Goal: Task Accomplishment & Management: Manage account settings

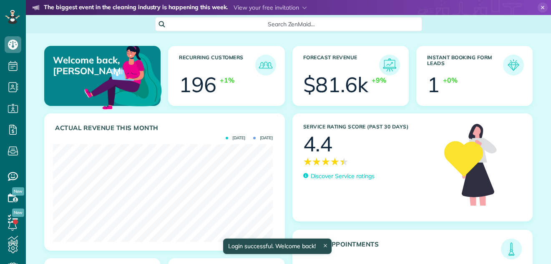
scroll to position [98, 220]
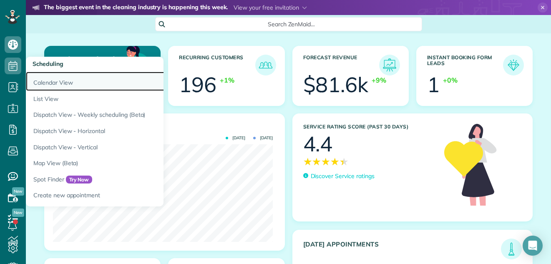
click at [42, 82] on link "Calendar View" at bounding box center [130, 81] width 209 height 19
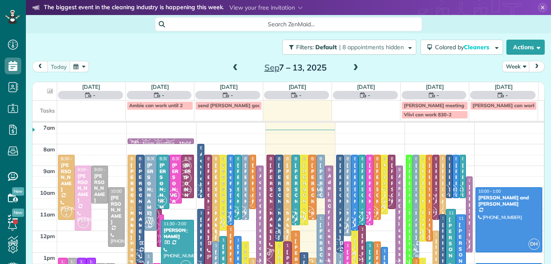
scroll to position [4, 4]
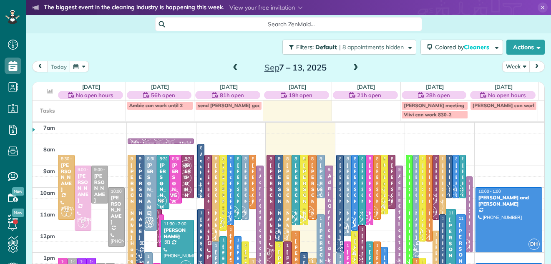
click at [509, 65] on button "Week" at bounding box center [516, 66] width 28 height 11
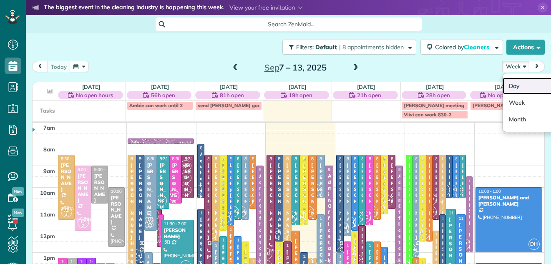
click at [511, 85] on link "Day" at bounding box center [536, 86] width 66 height 17
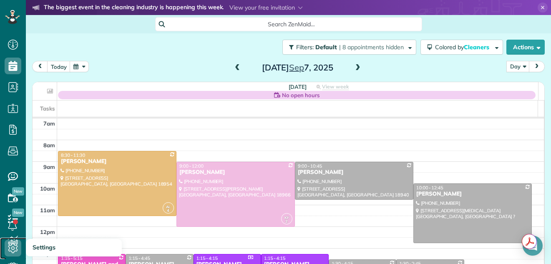
click at [13, 239] on link "Settings" at bounding box center [15, 248] width 31 height 21
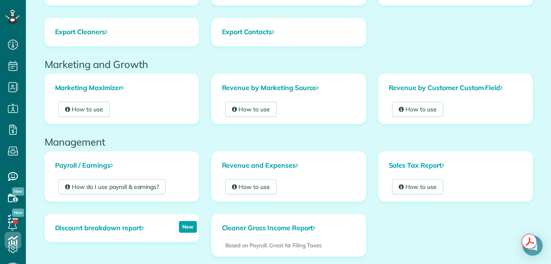
scroll to position [138, 0]
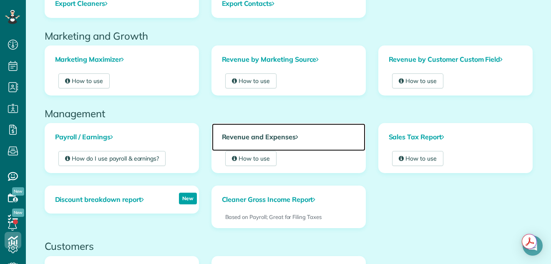
click at [241, 138] on link "Revenue and Expenses" at bounding box center [289, 137] width 154 height 28
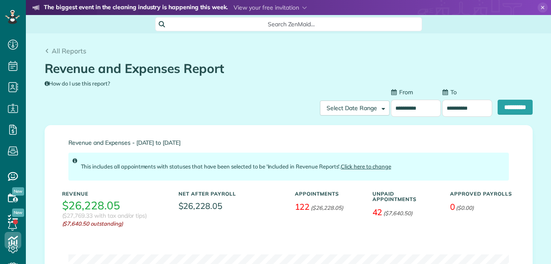
click at [406, 107] on input "**********" at bounding box center [416, 108] width 50 height 17
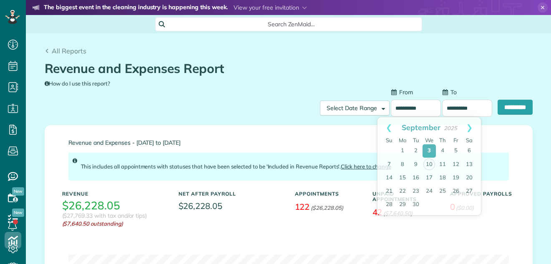
scroll to position [4, 4]
click at [431, 164] on link "10" at bounding box center [429, 165] width 12 height 12
type input "**********"
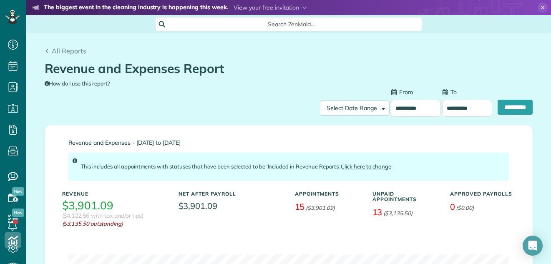
click at [457, 104] on input "**********" at bounding box center [467, 108] width 50 height 17
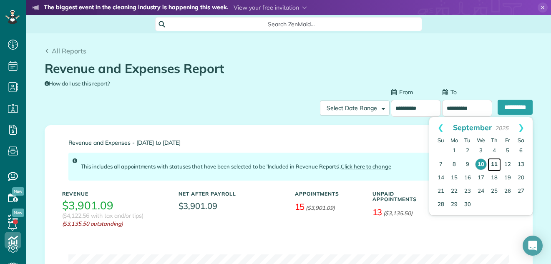
click at [494, 161] on link "11" at bounding box center [494, 164] width 13 height 13
type input "**********"
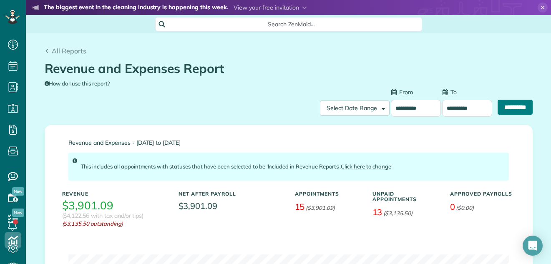
click at [499, 108] on input "**********" at bounding box center [515, 107] width 35 height 15
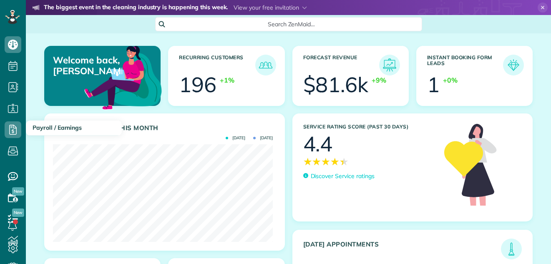
scroll to position [98, 220]
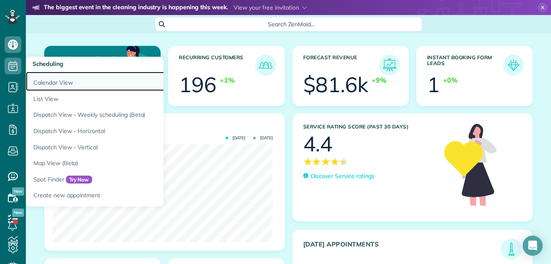
click at [43, 80] on link "Calendar View" at bounding box center [130, 81] width 209 height 19
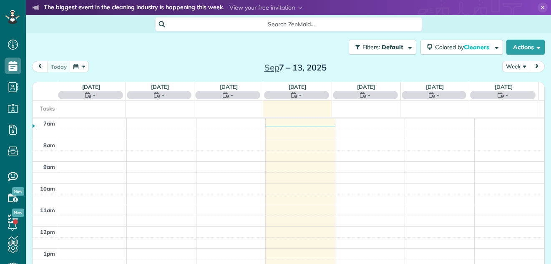
scroll to position [4, 4]
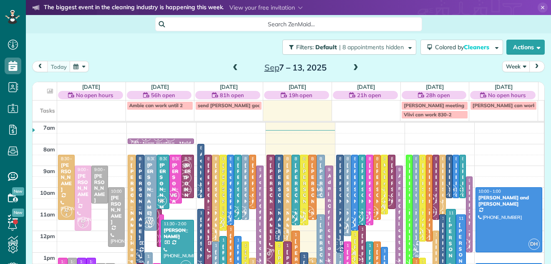
click at [504, 64] on button "Week" at bounding box center [516, 66] width 28 height 11
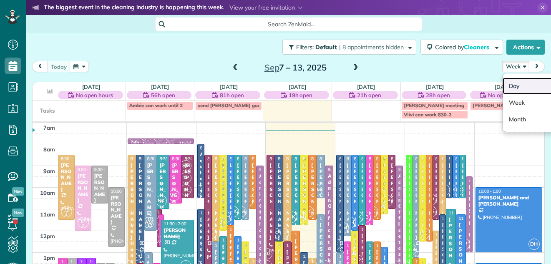
click at [507, 83] on link "Day" at bounding box center [536, 86] width 66 height 17
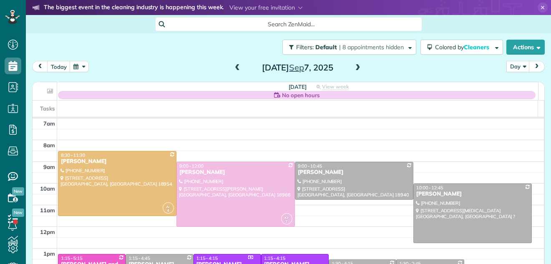
click at [353, 66] on span at bounding box center [357, 68] width 9 height 8
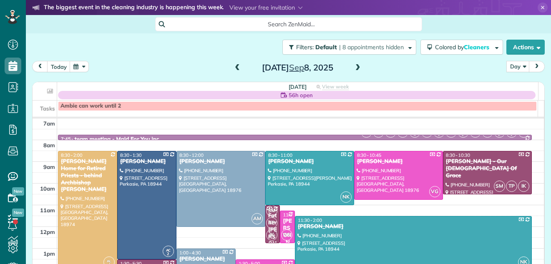
click at [353, 66] on span at bounding box center [357, 68] width 9 height 8
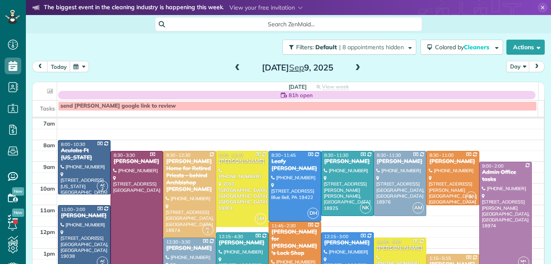
click at [353, 66] on span at bounding box center [357, 68] width 9 height 8
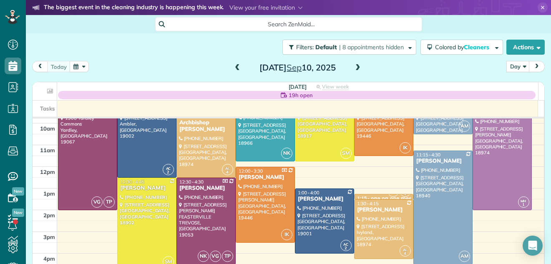
scroll to position [4, 0]
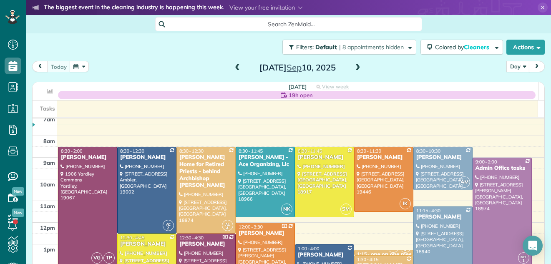
click at [233, 66] on span at bounding box center [237, 68] width 9 height 8
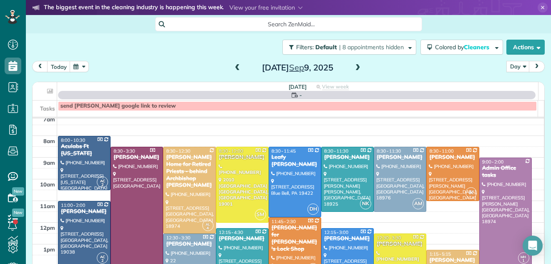
scroll to position [0, 0]
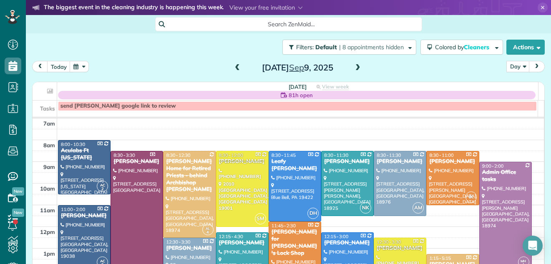
click at [379, 59] on div "Filters: Default | 8 appointments hidden Colored by Cleaners Color by Cleaner C…" at bounding box center [288, 47] width 525 height 28
click at [353, 66] on span at bounding box center [357, 68] width 9 height 8
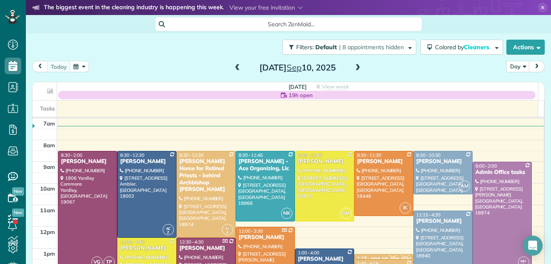
click at [355, 67] on span at bounding box center [357, 68] width 9 height 8
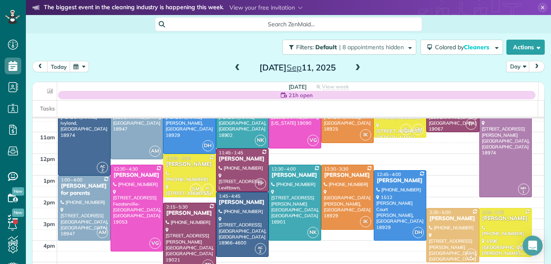
scroll to position [38, 0]
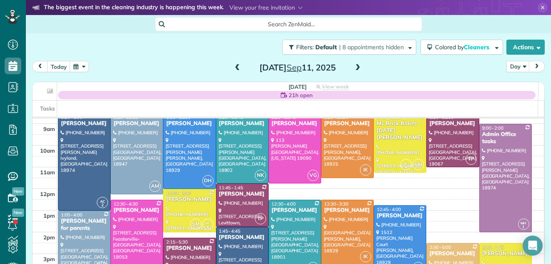
click at [234, 66] on span at bounding box center [237, 68] width 9 height 8
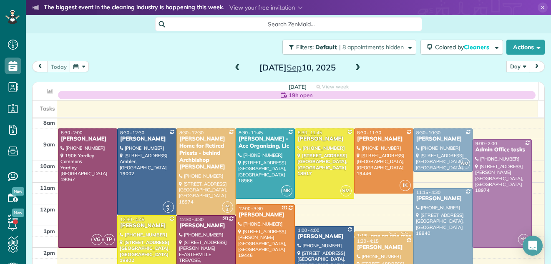
scroll to position [0, 0]
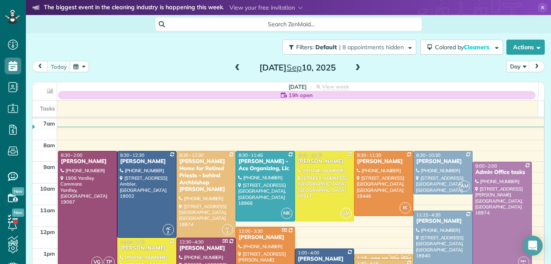
click at [353, 67] on span at bounding box center [357, 68] width 9 height 8
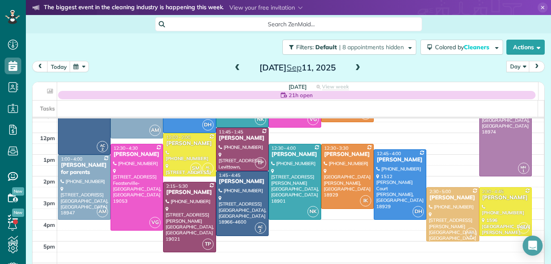
scroll to position [91, 0]
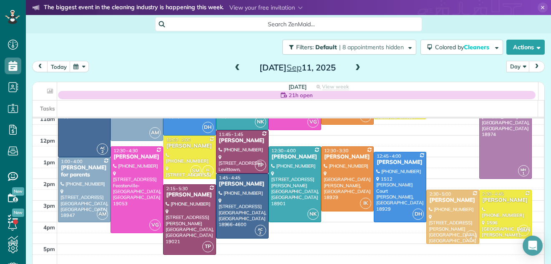
click at [354, 65] on span at bounding box center [357, 68] width 9 height 8
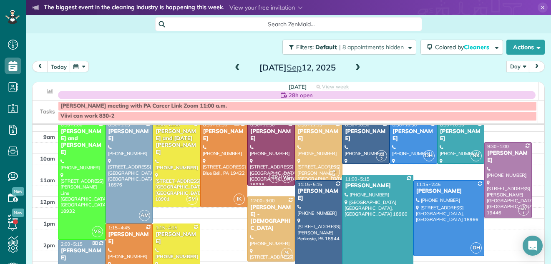
scroll to position [0, 0]
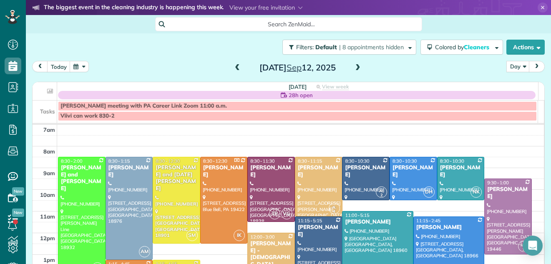
click at [233, 67] on span at bounding box center [237, 68] width 9 height 8
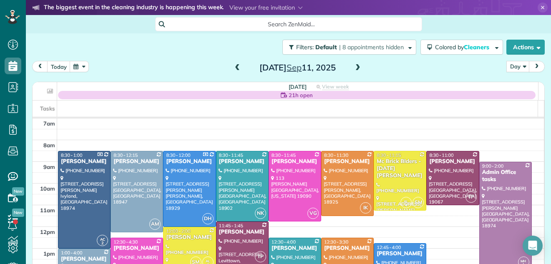
click at [233, 67] on span at bounding box center [237, 68] width 9 height 8
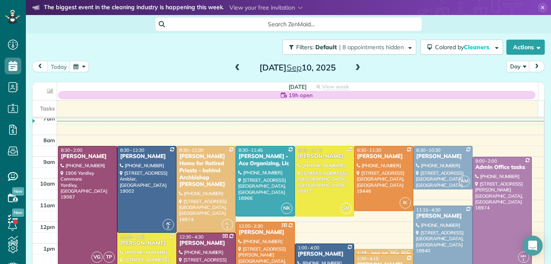
scroll to position [3, 0]
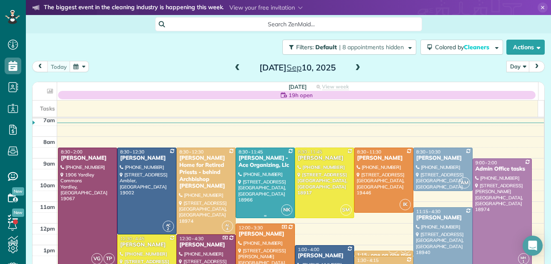
click at [260, 178] on div at bounding box center [265, 183] width 58 height 70
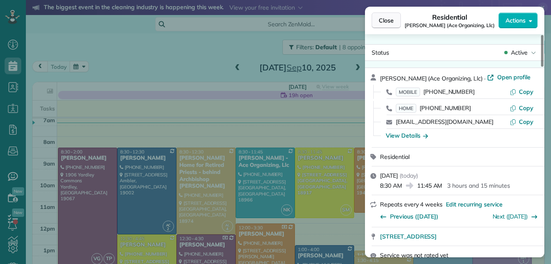
click at [387, 20] on span "Close" at bounding box center [386, 20] width 15 height 8
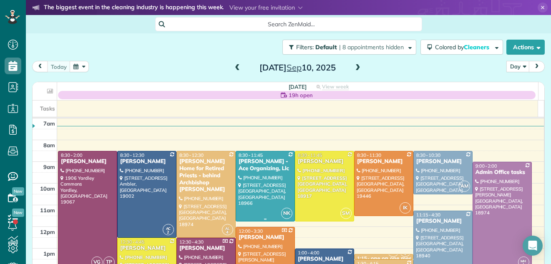
click at [268, 191] on div at bounding box center [265, 186] width 58 height 70
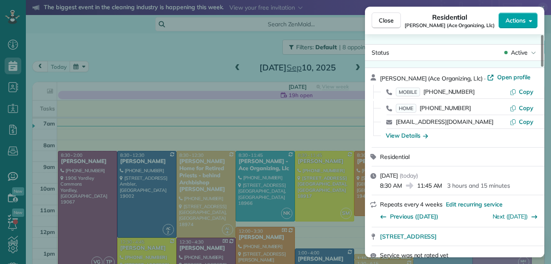
click at [513, 18] on span "Actions" at bounding box center [516, 20] width 20 height 8
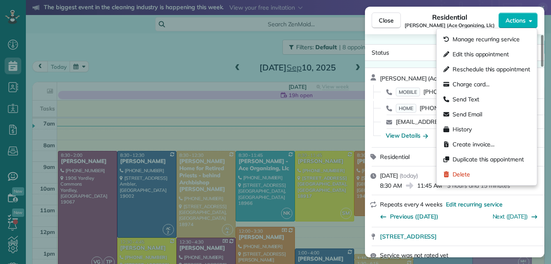
click at [234, 49] on div "Close Residential Suzanne Kuhn (Ace Organizing, Llc) Actions Status Active Suza…" at bounding box center [275, 132] width 551 height 264
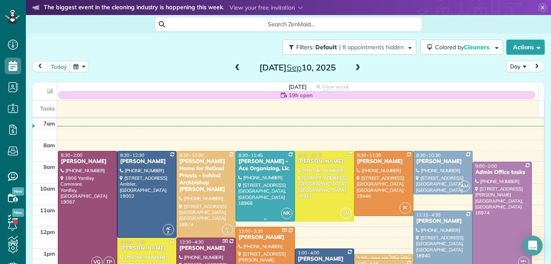
click at [236, 191] on div at bounding box center [265, 186] width 58 height 70
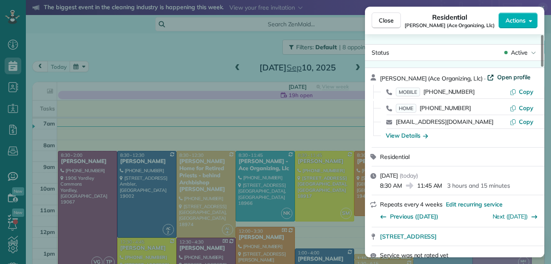
click at [497, 78] on span "Open profile" at bounding box center [514, 77] width 34 height 8
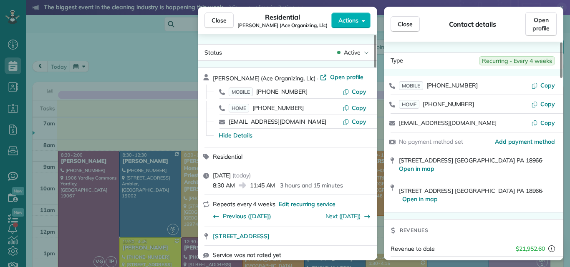
scroll to position [267, 26]
click at [224, 19] on span "Close" at bounding box center [219, 20] width 15 height 8
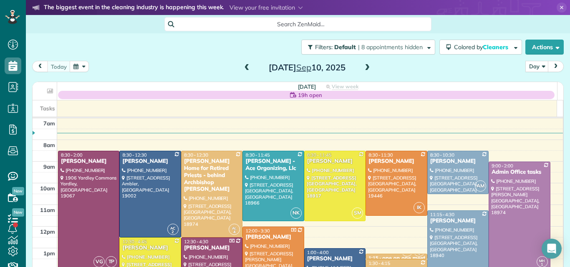
click at [364, 67] on span at bounding box center [367, 68] width 9 height 8
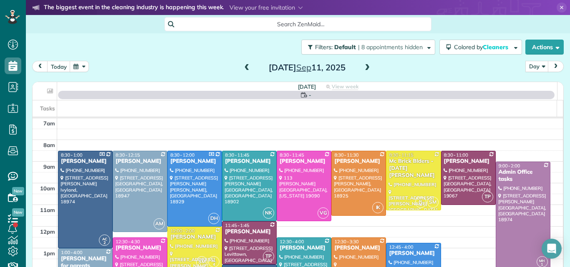
click at [364, 67] on span at bounding box center [367, 68] width 9 height 8
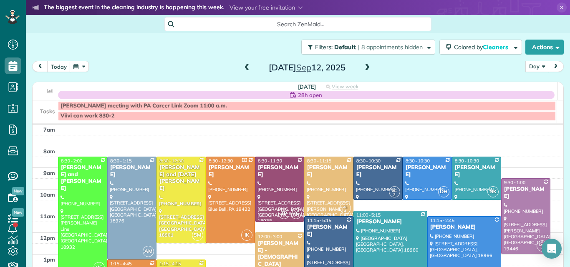
click at [365, 65] on span at bounding box center [367, 68] width 9 height 8
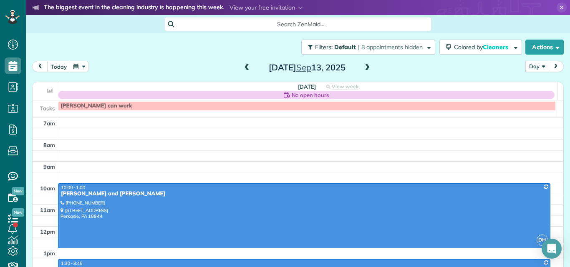
click at [242, 70] on span at bounding box center [246, 68] width 9 height 8
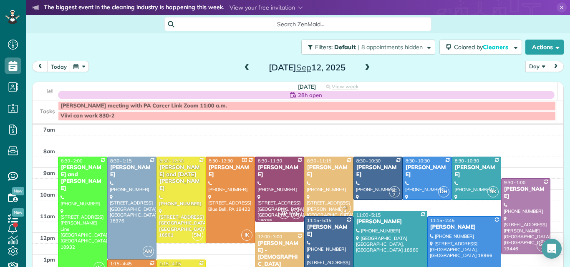
click at [363, 68] on span at bounding box center [367, 68] width 9 height 8
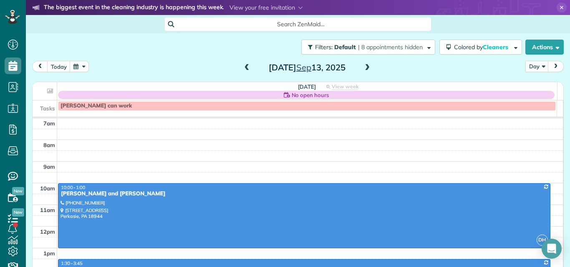
click at [363, 68] on span at bounding box center [367, 68] width 9 height 8
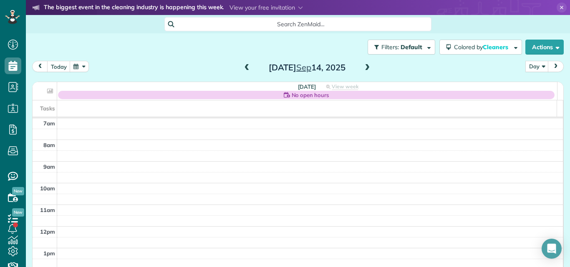
click at [363, 68] on span at bounding box center [367, 68] width 9 height 8
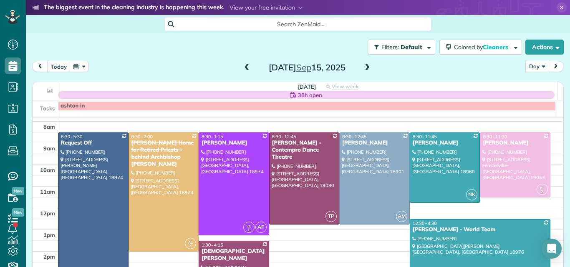
scroll to position [17, 0]
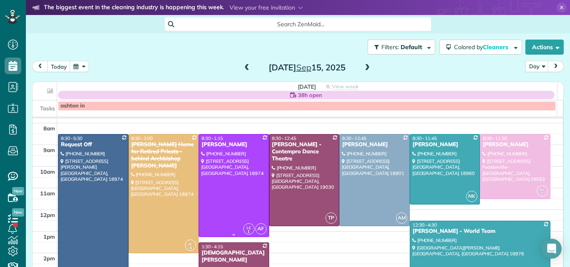
click at [230, 178] on div at bounding box center [234, 186] width 70 height 102
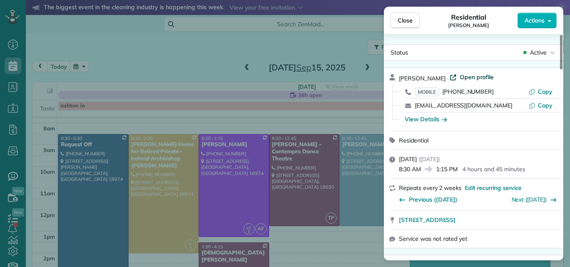
click at [460, 75] on span "Open profile" at bounding box center [477, 77] width 34 height 8
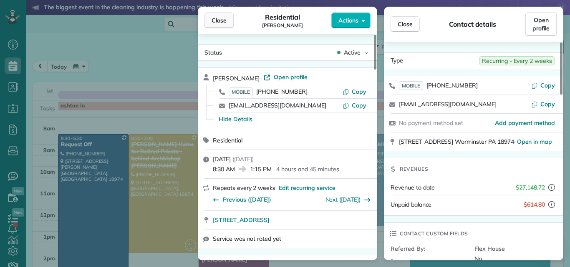
click at [221, 18] on span "Close" at bounding box center [219, 20] width 15 height 8
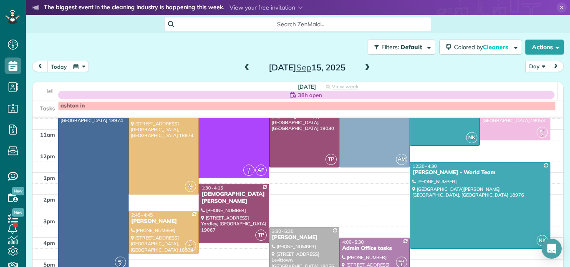
scroll to position [86, 0]
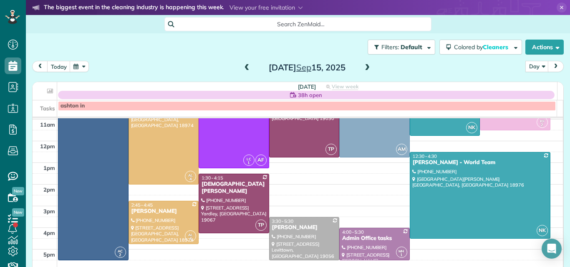
click at [543, 167] on td at bounding box center [310, 168] width 506 height 11
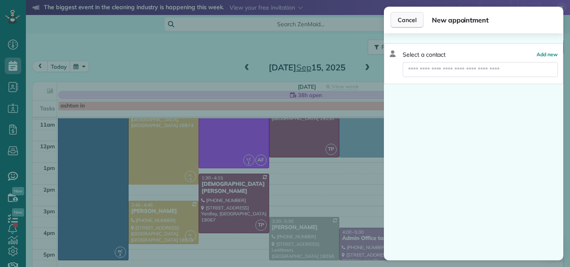
click at [402, 19] on span "Cancel" at bounding box center [407, 20] width 19 height 8
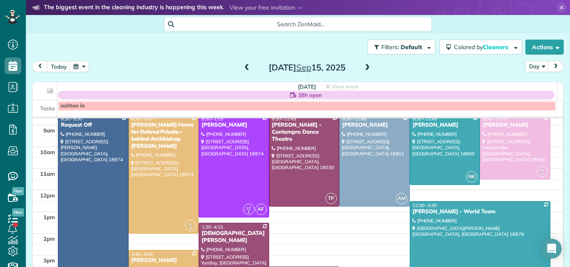
scroll to position [35, 0]
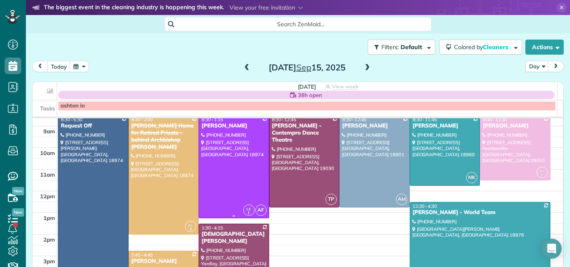
click at [228, 152] on div at bounding box center [234, 167] width 70 height 102
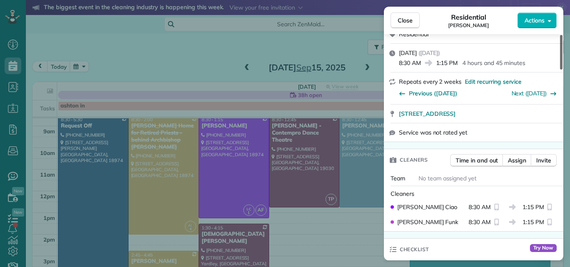
scroll to position [142, 0]
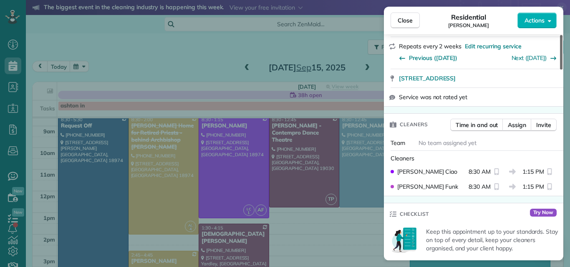
drag, startPoint x: 560, startPoint y: 47, endPoint x: 553, endPoint y: 68, distance: 22.8
click at [551, 68] on div at bounding box center [561, 52] width 3 height 35
click at [518, 123] on span "Assign" at bounding box center [517, 125] width 18 height 8
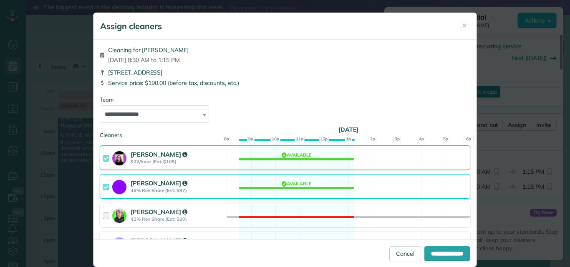
click at [103, 156] on div at bounding box center [108, 157] width 10 height 15
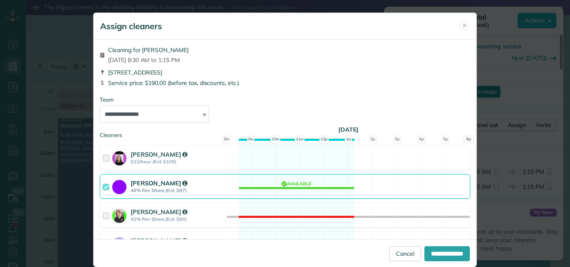
click at [104, 187] on div at bounding box center [108, 186] width 10 height 15
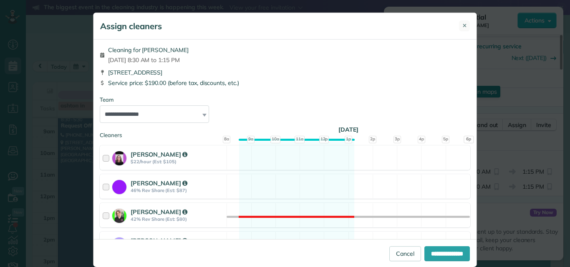
click at [462, 24] on span "✕" at bounding box center [464, 26] width 5 height 8
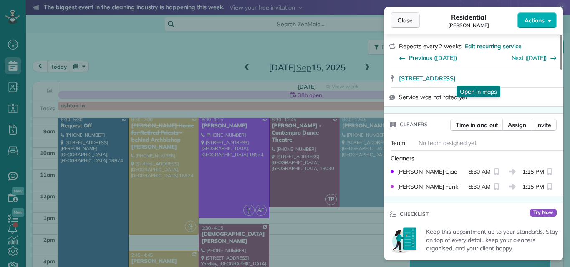
click at [410, 15] on button "Close" at bounding box center [405, 21] width 29 height 16
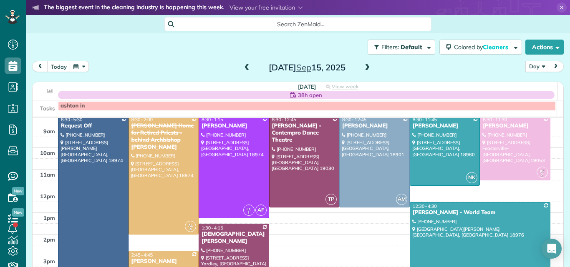
click at [364, 70] on span at bounding box center [367, 68] width 9 height 8
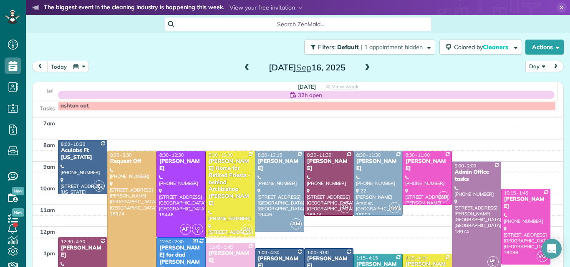
click at [366, 67] on span at bounding box center [367, 68] width 9 height 8
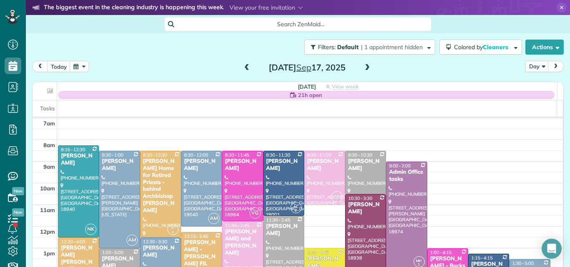
click at [365, 71] on span at bounding box center [367, 68] width 9 height 8
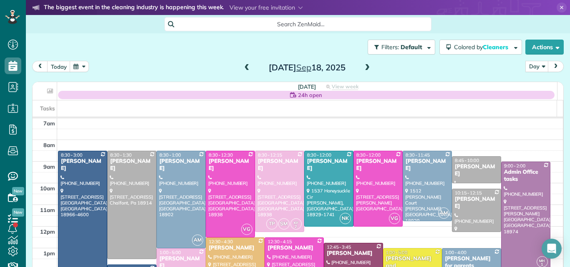
click at [363, 65] on span at bounding box center [367, 68] width 9 height 8
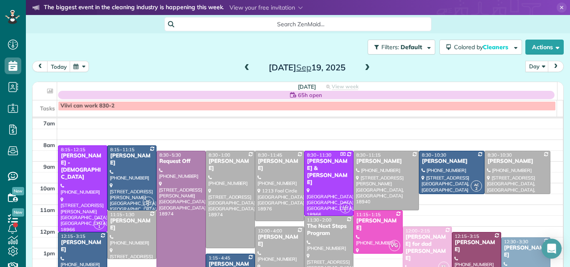
click at [365, 67] on span at bounding box center [367, 68] width 9 height 8
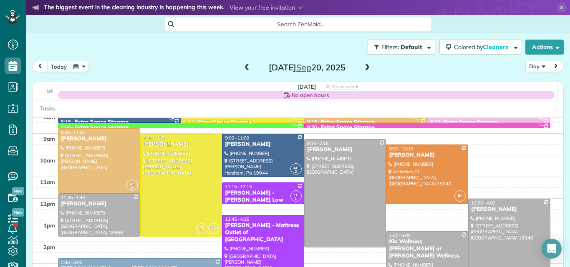
scroll to position [62, 0]
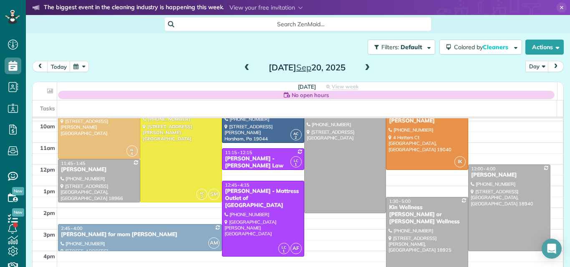
drag, startPoint x: 557, startPoint y: 157, endPoint x: 413, endPoint y: 66, distance: 170.0
click at [413, 66] on div "today Day Day Week Month Saturday Sep 20, 2025 Saturday No open hours View week…" at bounding box center [298, 163] width 532 height 205
click at [331, 169] on div at bounding box center [345, 160] width 81 height 108
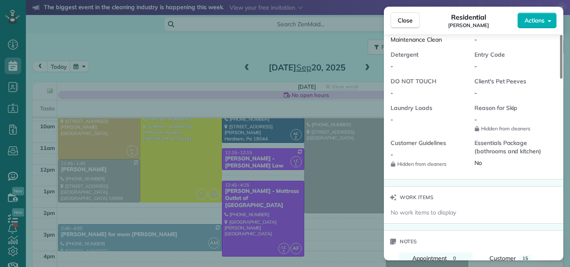
drag, startPoint x: 561, startPoint y: 52, endPoint x: 547, endPoint y: 195, distance: 144.2
click at [551, 79] on div at bounding box center [561, 57] width 3 height 44
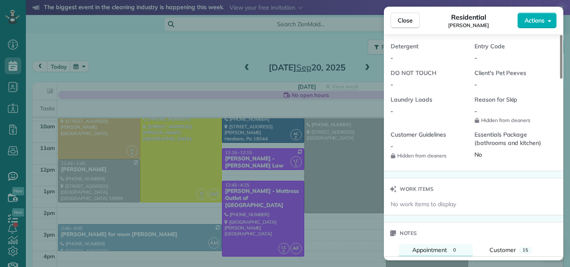
drag, startPoint x: 547, startPoint y: 198, endPoint x: 546, endPoint y: 211, distance: 13.0
click at [546, 211] on div "Work items No work items to display" at bounding box center [473, 197] width 179 height 38
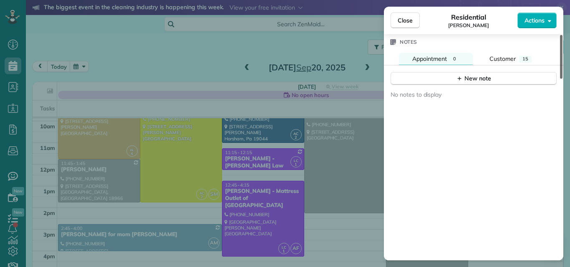
drag, startPoint x: 560, startPoint y: 189, endPoint x: 562, endPoint y: 222, distance: 33.4
click at [551, 79] on div at bounding box center [561, 57] width 3 height 44
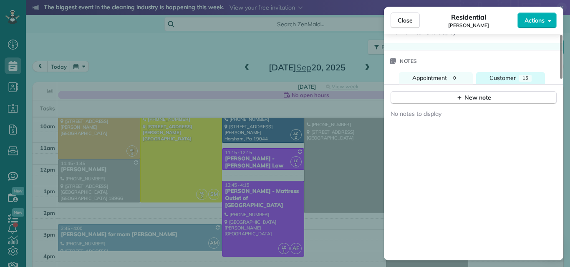
click at [506, 78] on span "Customer" at bounding box center [502, 78] width 26 height 8
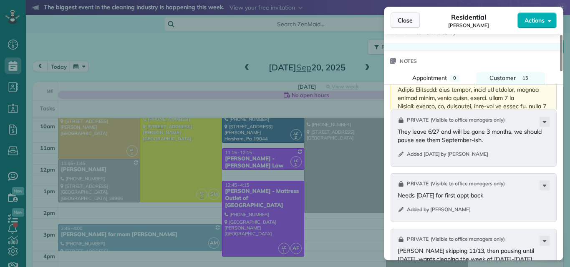
click at [408, 23] on span "Close" at bounding box center [405, 20] width 15 height 8
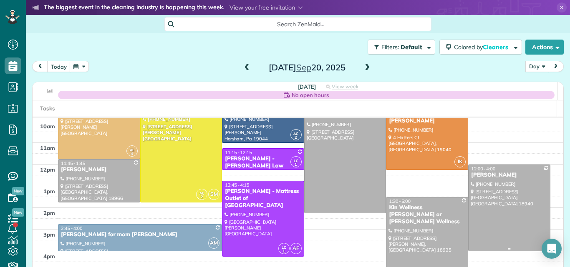
click at [511, 202] on div at bounding box center [509, 208] width 81 height 86
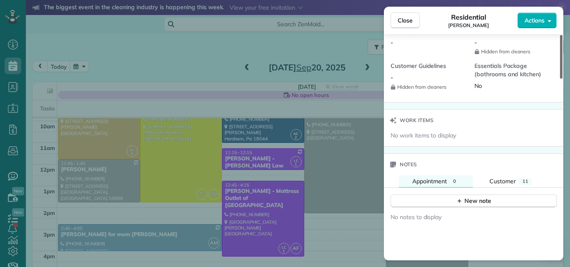
scroll to position [841, 0]
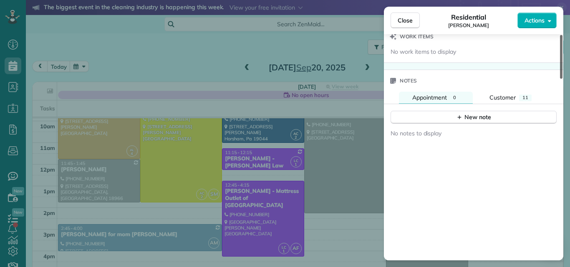
drag, startPoint x: 561, startPoint y: 67, endPoint x: 569, endPoint y: 230, distance: 163.3
click at [551, 79] on div at bounding box center [561, 57] width 3 height 44
click at [500, 96] on span "Customer" at bounding box center [502, 98] width 26 height 8
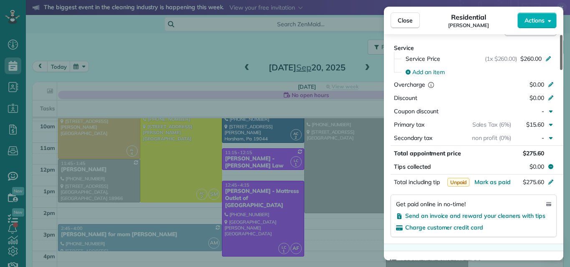
scroll to position [339, 0]
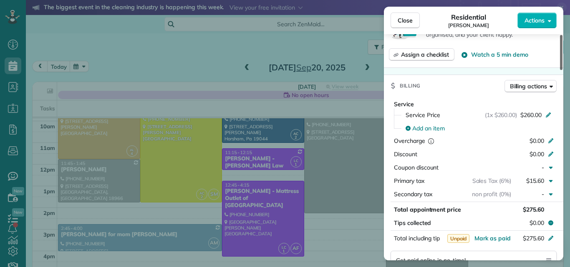
drag, startPoint x: 560, startPoint y: 178, endPoint x: 561, endPoint y: 100, distance: 78.0
click at [551, 70] on div at bounding box center [561, 52] width 3 height 35
click at [407, 19] on span "Close" at bounding box center [405, 20] width 15 height 8
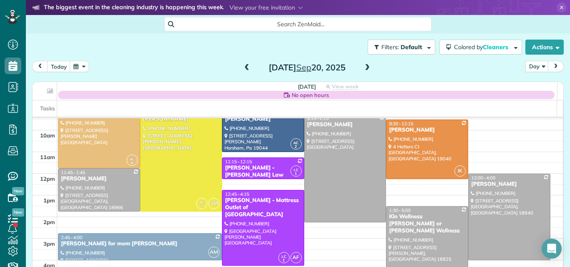
scroll to position [45, 0]
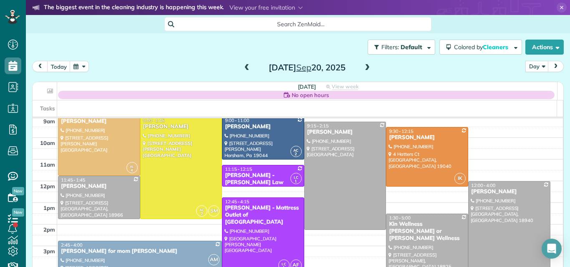
click at [242, 68] on span at bounding box center [246, 68] width 9 height 8
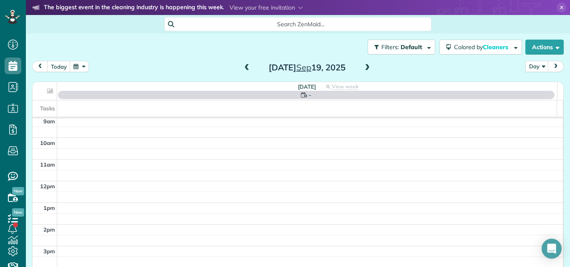
scroll to position [0, 0]
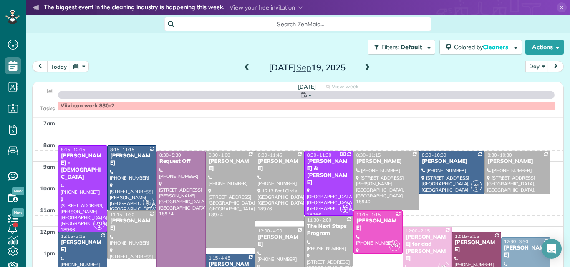
click at [242, 68] on span at bounding box center [246, 68] width 9 height 8
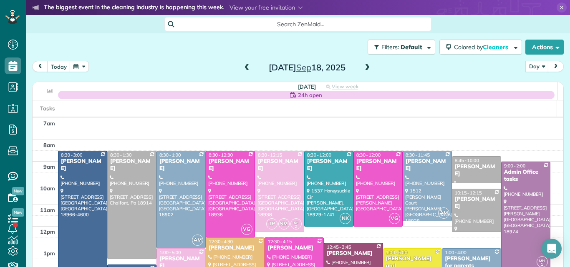
click at [365, 68] on span at bounding box center [367, 68] width 9 height 8
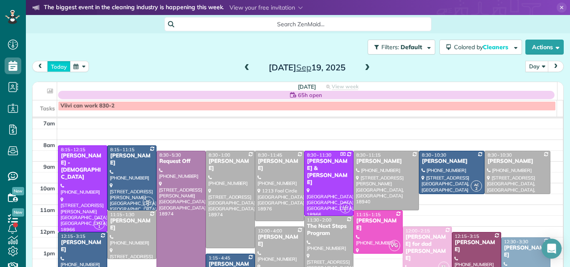
click at [58, 67] on button "today" at bounding box center [58, 66] width 23 height 11
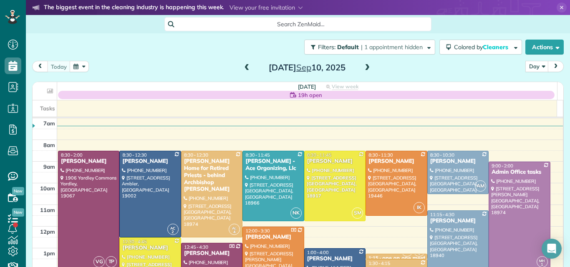
click at [364, 68] on span at bounding box center [367, 68] width 9 height 8
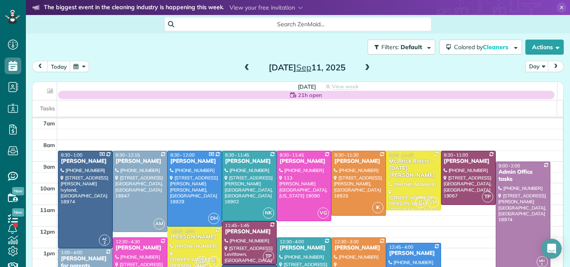
click at [364, 68] on span at bounding box center [367, 68] width 9 height 8
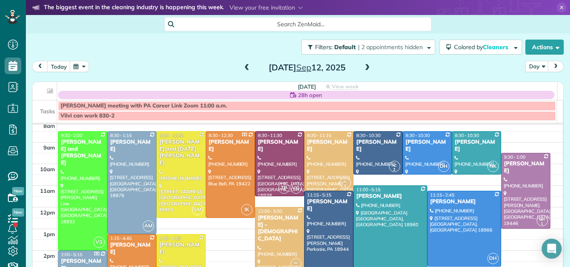
scroll to position [40, 0]
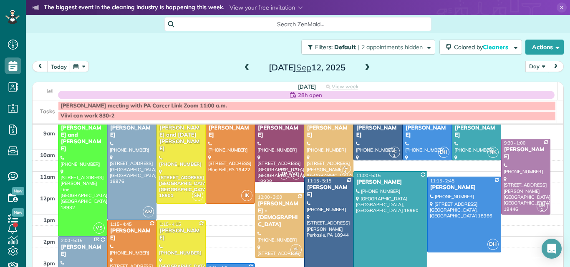
click at [365, 68] on span at bounding box center [367, 68] width 9 height 8
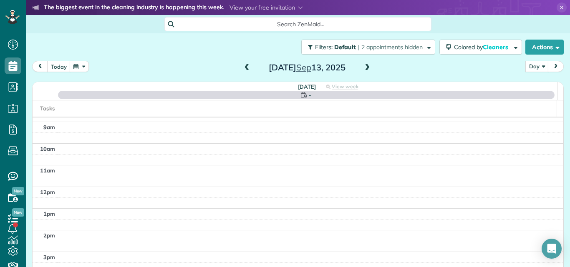
scroll to position [0, 0]
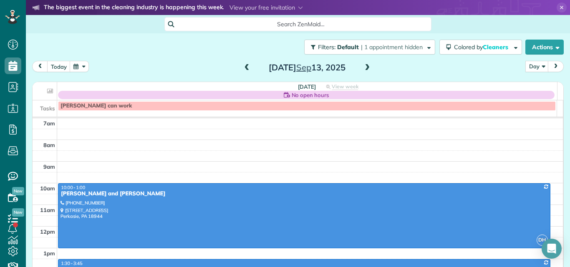
click at [242, 68] on span at bounding box center [246, 68] width 9 height 8
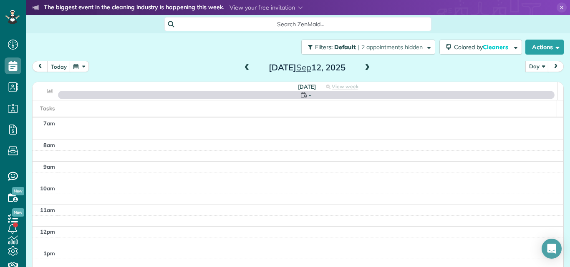
click at [242, 68] on span at bounding box center [246, 68] width 9 height 8
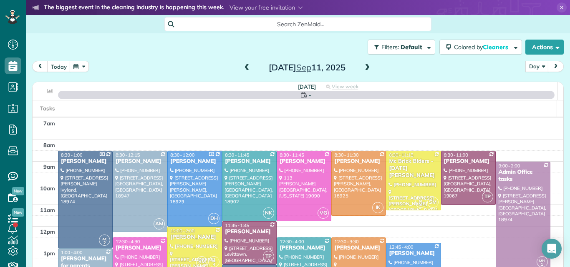
click at [242, 68] on span at bounding box center [246, 68] width 9 height 8
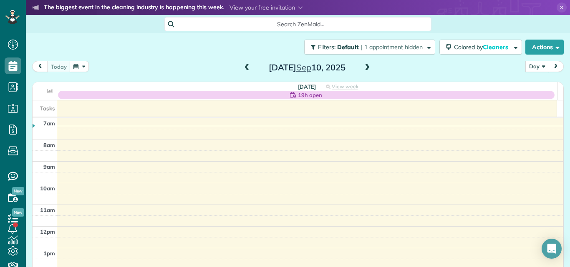
click at [242, 68] on span at bounding box center [246, 68] width 9 height 8
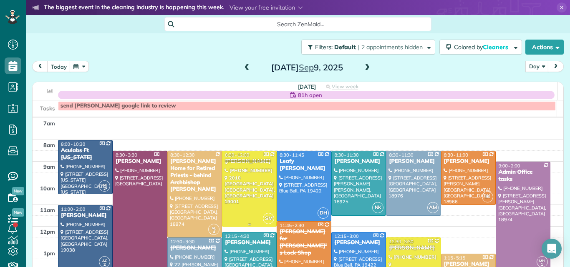
click at [244, 201] on div at bounding box center [249, 188] width 54 height 75
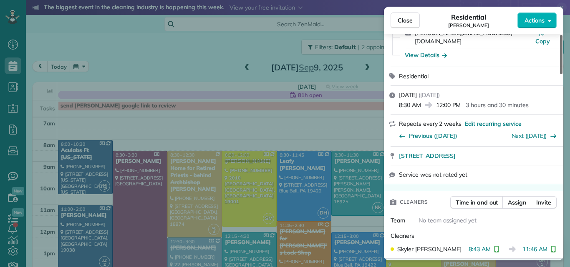
scroll to position [78, 0]
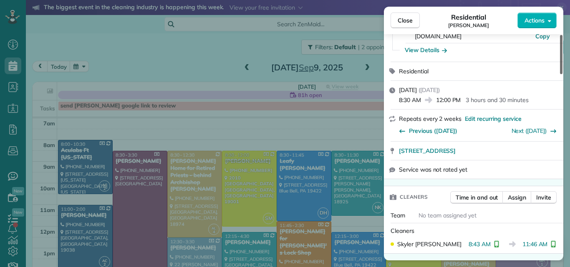
drag, startPoint x: 561, startPoint y: 63, endPoint x: 561, endPoint y: 76, distance: 13.4
click at [551, 74] on div at bounding box center [561, 54] width 3 height 39
click at [398, 25] on button "Close" at bounding box center [405, 21] width 29 height 16
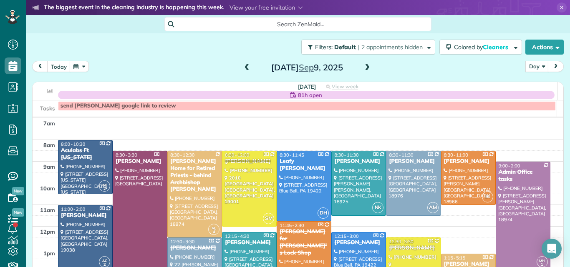
click at [363, 68] on span at bounding box center [367, 68] width 9 height 8
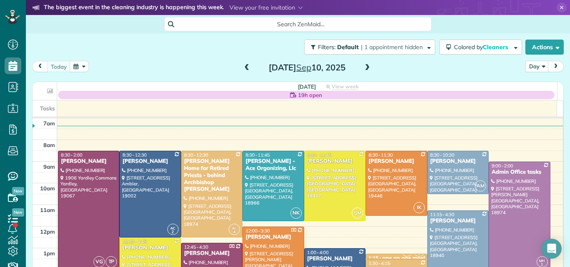
click at [363, 68] on span at bounding box center [367, 68] width 9 height 8
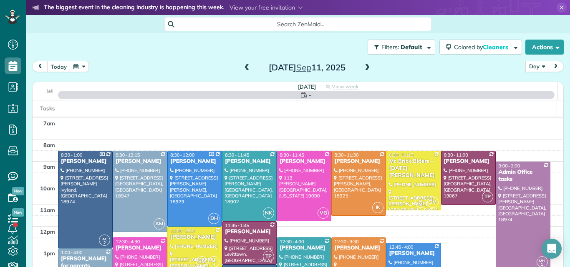
click at [363, 68] on span at bounding box center [367, 68] width 9 height 8
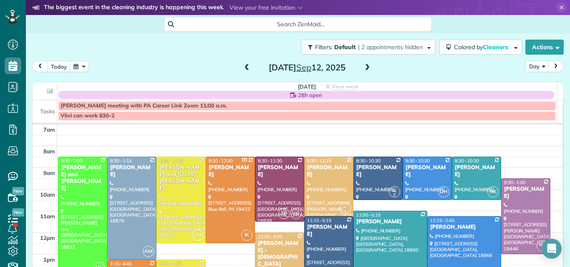
click at [363, 68] on span at bounding box center [367, 68] width 9 height 8
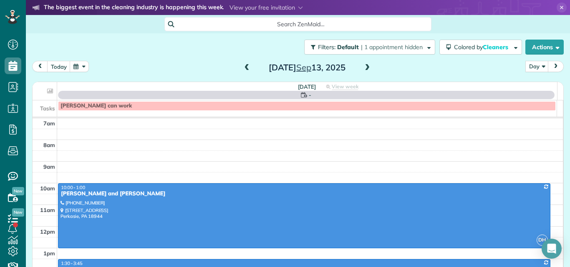
click at [363, 68] on span at bounding box center [367, 68] width 9 height 8
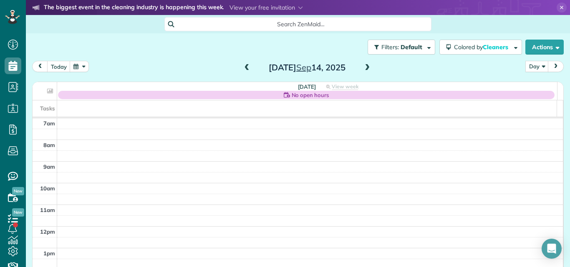
click at [363, 68] on span at bounding box center [367, 68] width 9 height 8
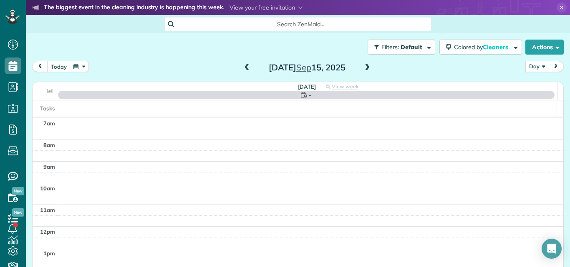
click at [363, 68] on span at bounding box center [367, 68] width 9 height 8
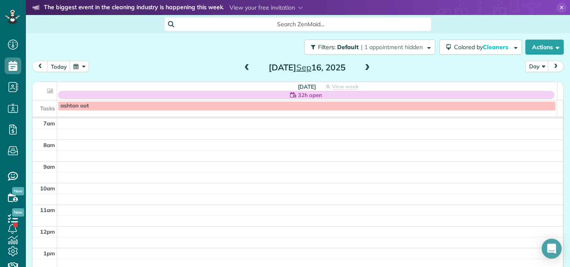
click at [245, 66] on span at bounding box center [246, 68] width 9 height 8
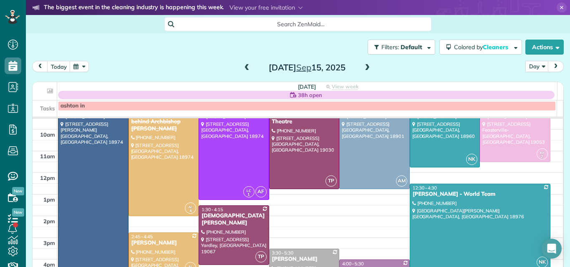
scroll to position [37, 0]
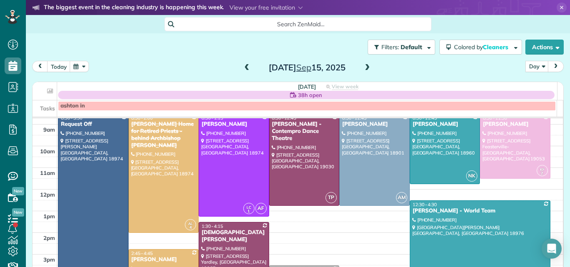
click at [364, 66] on span at bounding box center [367, 68] width 9 height 8
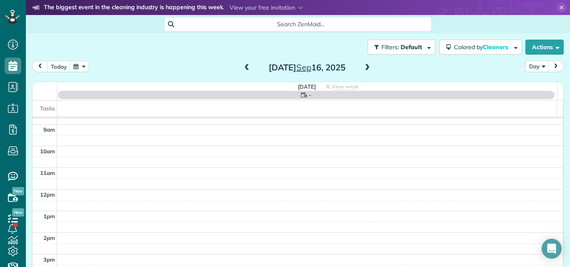
scroll to position [0, 0]
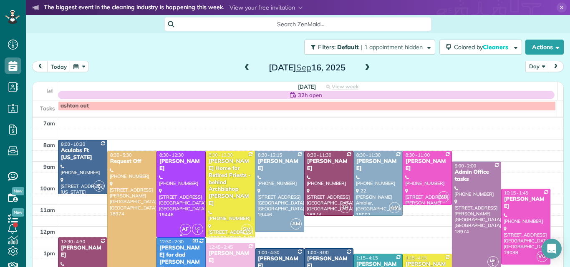
click at [190, 193] on div at bounding box center [181, 194] width 48 height 86
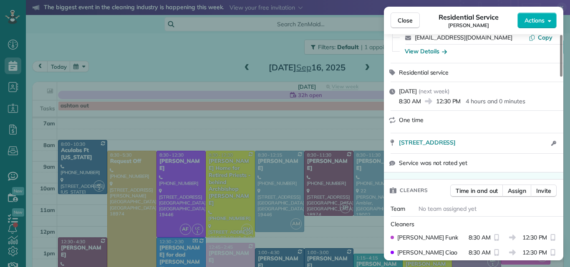
drag, startPoint x: 561, startPoint y: 60, endPoint x: 548, endPoint y: 71, distance: 16.3
click at [551, 71] on div at bounding box center [561, 56] width 3 height 42
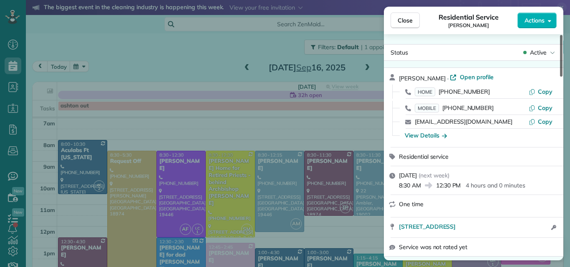
drag, startPoint x: 562, startPoint y: 58, endPoint x: 558, endPoint y: 30, distance: 28.6
click at [551, 35] on div at bounding box center [561, 56] width 3 height 42
click at [485, 78] on span "Open profile" at bounding box center [477, 77] width 34 height 8
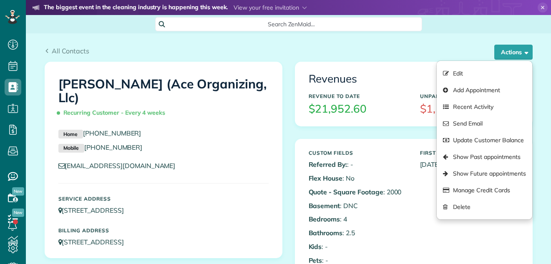
scroll to position [4, 4]
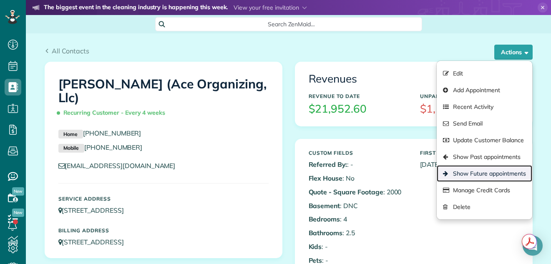
click at [487, 173] on link "Show Future appointments" at bounding box center [484, 173] width 95 height 17
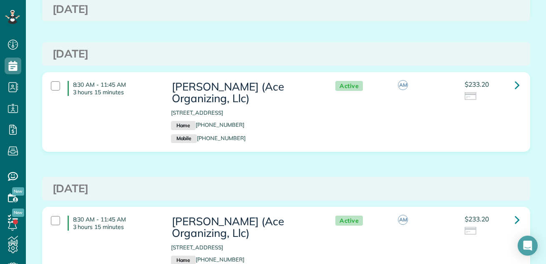
scroll to position [295, 0]
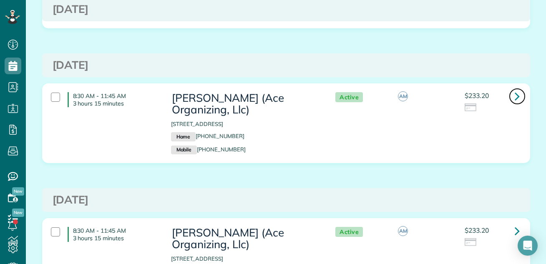
click at [515, 97] on icon at bounding box center [517, 96] width 5 height 15
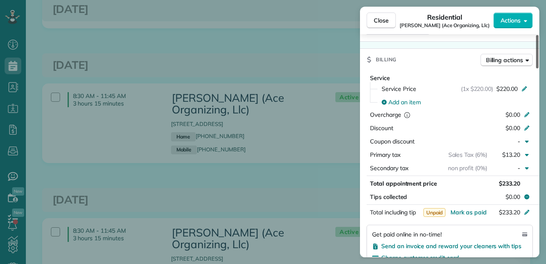
scroll to position [392, 0]
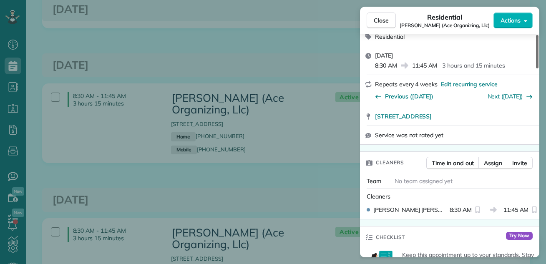
drag, startPoint x: 537, startPoint y: 60, endPoint x: 534, endPoint y: 77, distance: 16.9
click at [536, 68] on div at bounding box center [537, 51] width 3 height 33
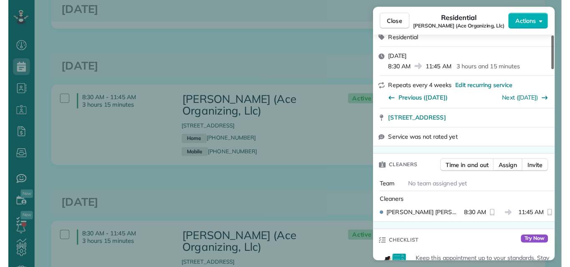
scroll to position [112, 0]
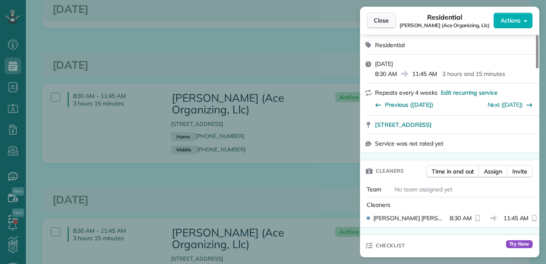
click at [371, 20] on button "Close" at bounding box center [381, 21] width 29 height 16
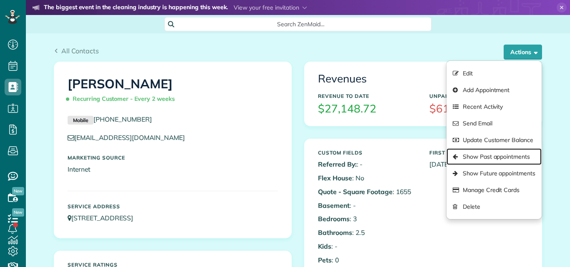
click at [481, 156] on link "Show Past appointments" at bounding box center [493, 157] width 95 height 17
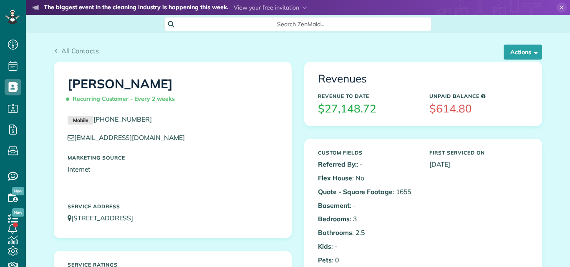
scroll to position [4, 4]
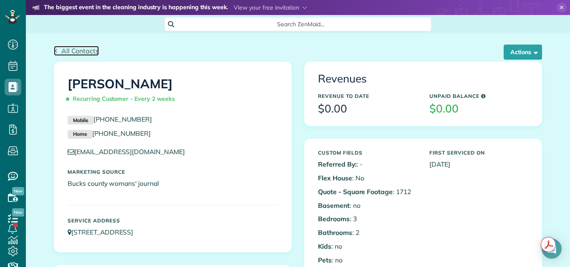
click at [84, 49] on span "All Contacts" at bounding box center [80, 51] width 38 height 8
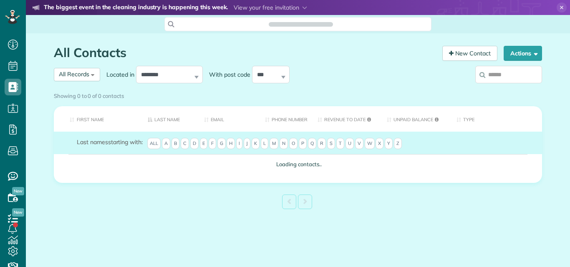
scroll to position [4, 4]
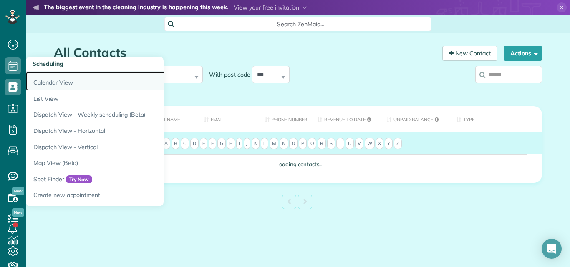
click at [48, 81] on link "Calendar View" at bounding box center [130, 81] width 209 height 19
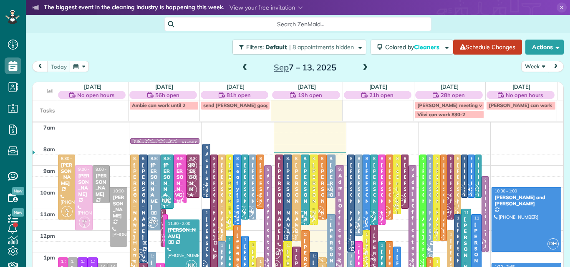
scroll to position [4, 4]
click at [526, 66] on button "Week" at bounding box center [535, 66] width 28 height 11
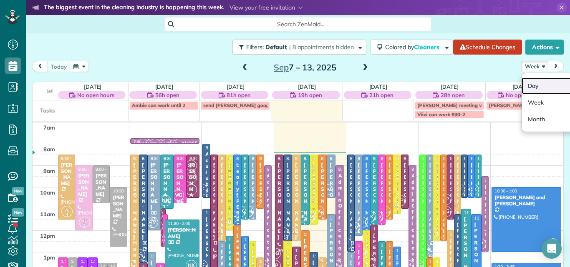
click at [524, 84] on link "Day" at bounding box center [555, 86] width 66 height 17
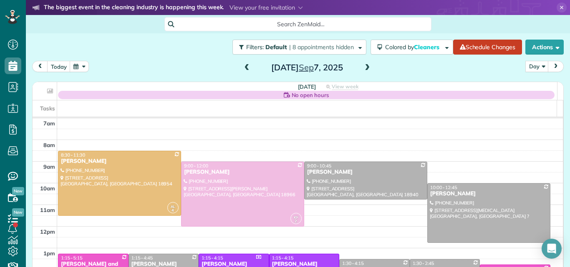
click at [363, 66] on span at bounding box center [367, 68] width 9 height 8
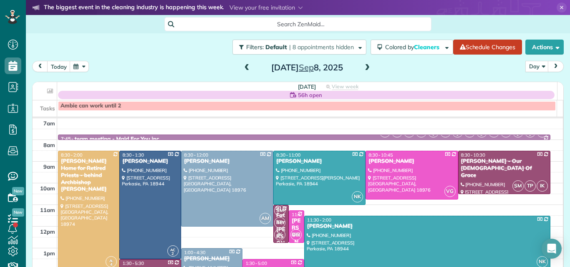
click at [243, 65] on span at bounding box center [246, 68] width 9 height 8
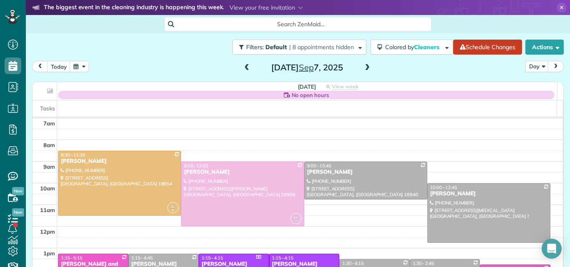
click at [363, 70] on span at bounding box center [367, 68] width 9 height 8
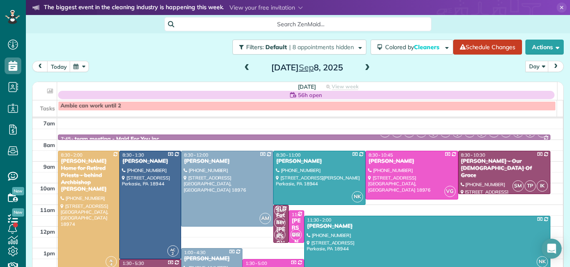
click at [363, 70] on span at bounding box center [367, 68] width 9 height 8
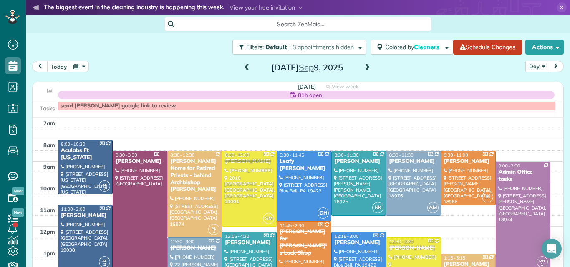
click at [363, 70] on span at bounding box center [367, 68] width 9 height 8
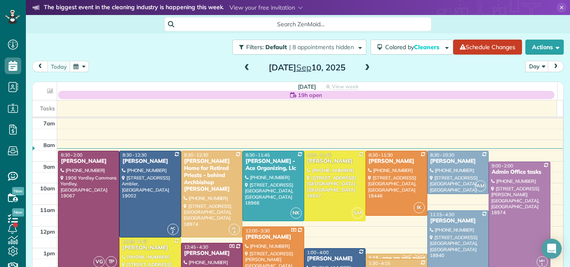
click at [363, 70] on span at bounding box center [367, 68] width 9 height 8
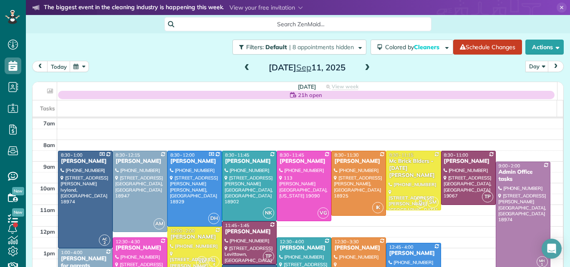
click at [363, 70] on span at bounding box center [367, 68] width 9 height 8
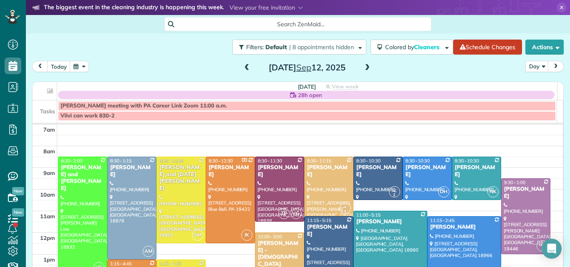
click at [363, 70] on span at bounding box center [367, 68] width 9 height 8
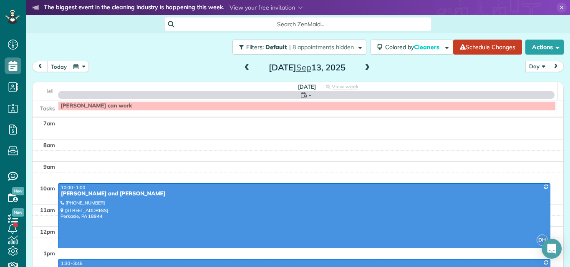
click at [363, 70] on span at bounding box center [367, 68] width 9 height 8
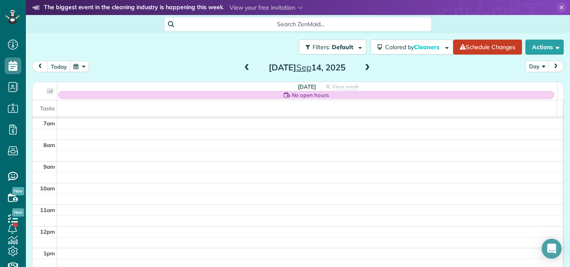
click at [363, 70] on span at bounding box center [367, 68] width 9 height 8
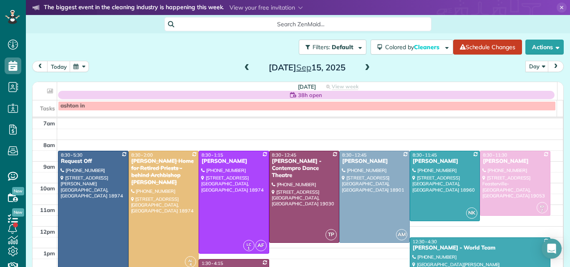
click at [365, 67] on span at bounding box center [367, 68] width 9 height 8
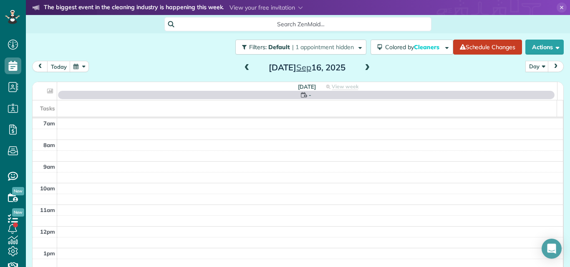
click at [364, 67] on span at bounding box center [367, 68] width 9 height 8
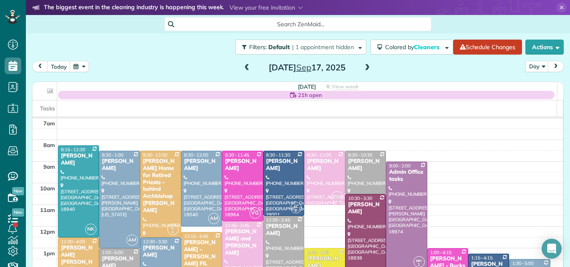
click at [365, 209] on div "[PERSON_NAME]" at bounding box center [366, 209] width 36 height 14
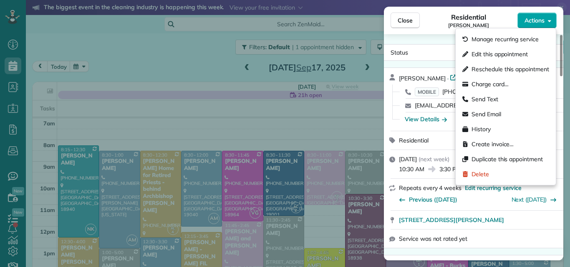
click at [534, 22] on span "Actions" at bounding box center [534, 20] width 20 height 8
click at [440, 28] on div "Residential [PERSON_NAME]" at bounding box center [469, 20] width 98 height 17
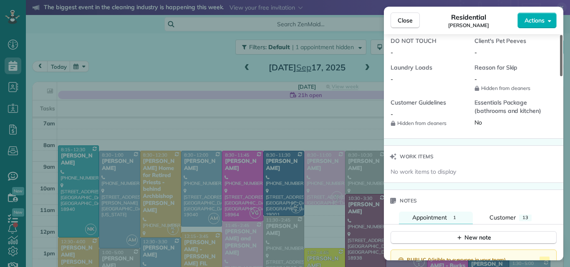
scroll to position [726, 0]
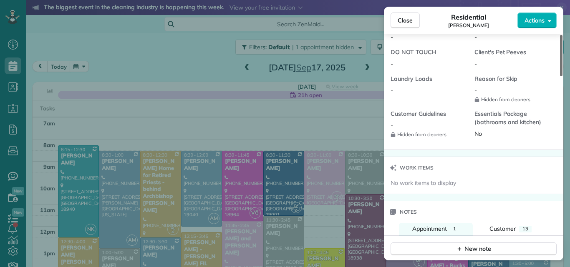
drag, startPoint x: 562, startPoint y: 44, endPoint x: 569, endPoint y: 176, distance: 132.9
click at [562, 76] on div at bounding box center [561, 55] width 3 height 41
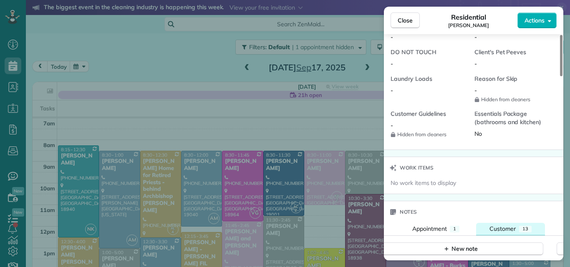
click at [505, 231] on span "Customer" at bounding box center [502, 229] width 26 height 8
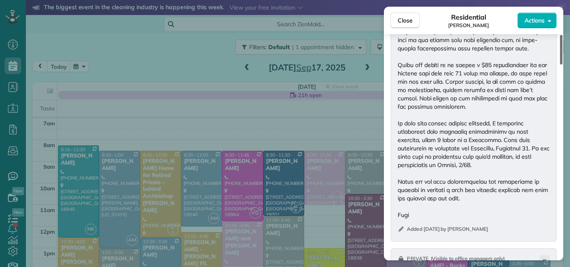
scroll to position [1076, 0]
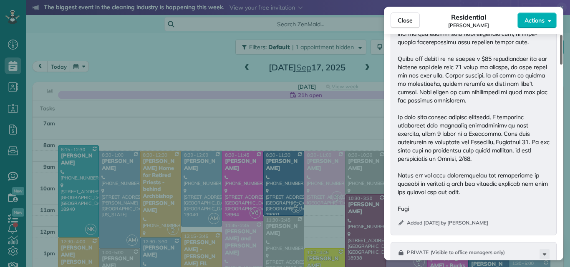
drag, startPoint x: 560, startPoint y: 144, endPoint x: 562, endPoint y: 189, distance: 45.9
click at [562, 65] on div at bounding box center [561, 50] width 3 height 30
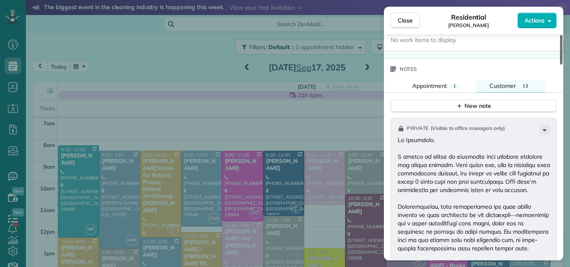
scroll to position [847, 0]
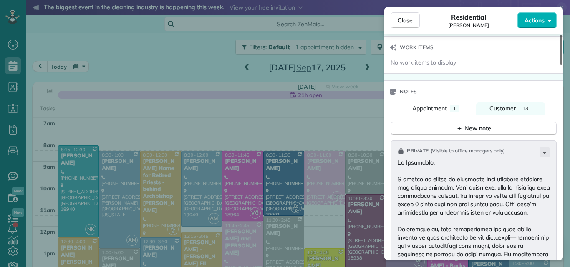
drag, startPoint x: 560, startPoint y: 181, endPoint x: 564, endPoint y: 151, distance: 30.3
click at [562, 65] on div at bounding box center [561, 50] width 3 height 30
click at [405, 14] on button "Close" at bounding box center [405, 21] width 29 height 16
